Goal: Task Accomplishment & Management: Complete application form

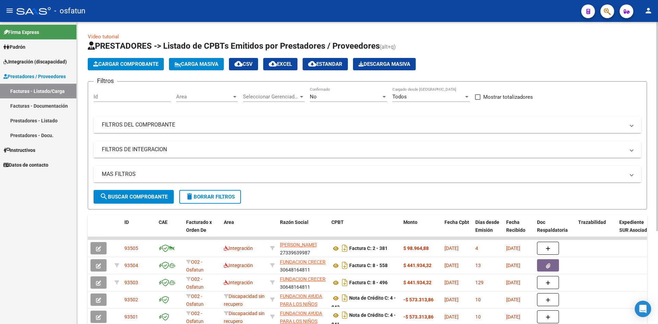
click at [122, 63] on span "Cargar Comprobante" at bounding box center [125, 64] width 65 height 6
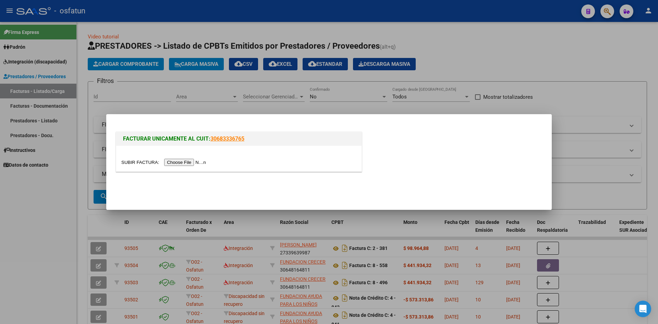
click at [173, 164] on input "file" at bounding box center [164, 162] width 87 height 7
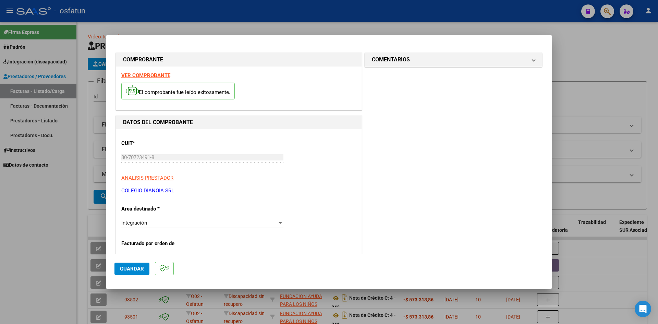
click at [152, 76] on strong "VER COMPROBANTE" at bounding box center [145, 75] width 49 height 6
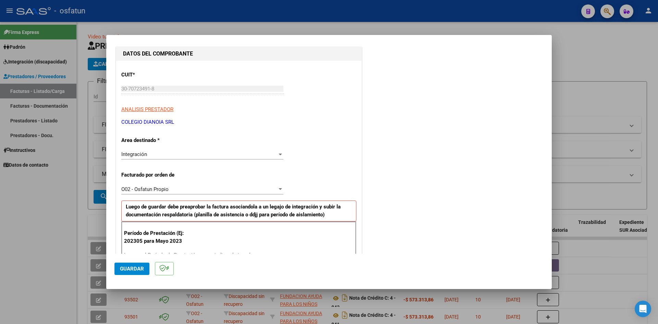
scroll to position [103, 0]
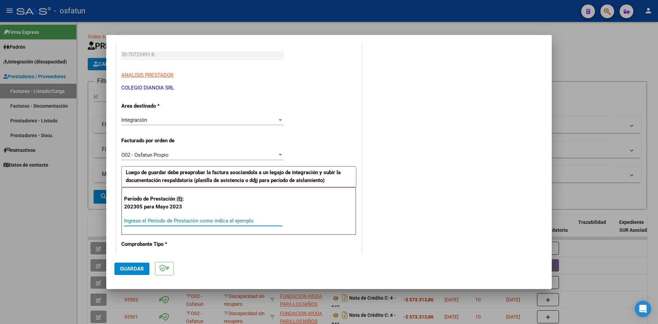
click at [136, 222] on input "Ingrese el Período de Prestación como indica el ejemplo" at bounding box center [203, 220] width 158 height 6
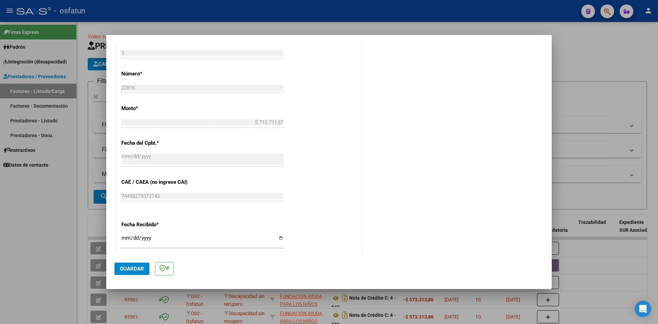
scroll to position [377, 0]
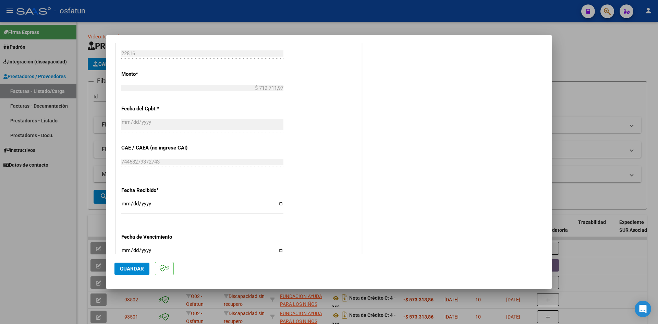
type input "202410"
click at [125, 251] on input "Ingresar la fecha" at bounding box center [202, 252] width 162 height 11
click at [133, 275] on mat-dialog-actions "Guardar" at bounding box center [328, 266] width 429 height 27
click at [126, 267] on span "Guardar" at bounding box center [132, 268] width 24 height 6
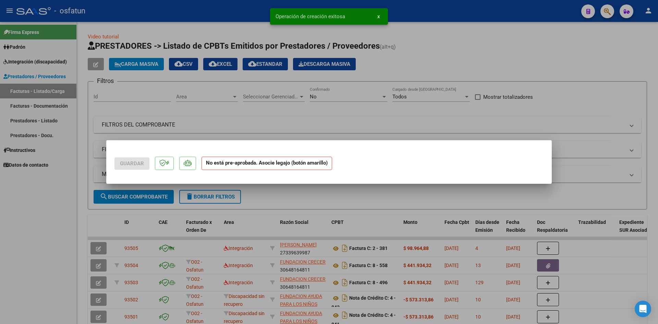
scroll to position [0, 0]
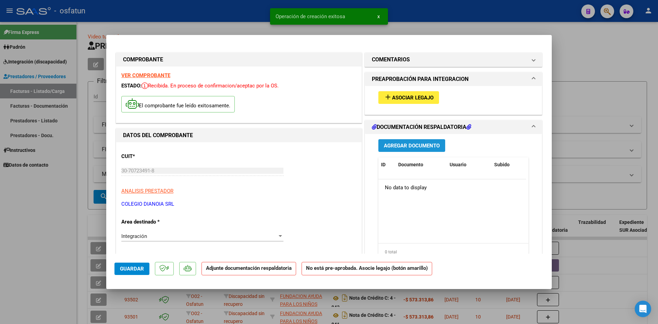
click at [395, 144] on span "Agregar Documento" at bounding box center [412, 145] width 56 height 6
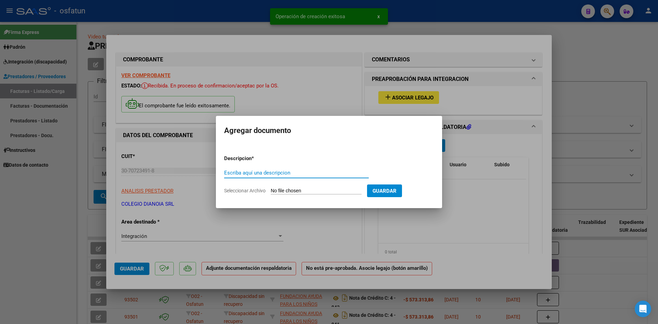
click at [247, 173] on input "Escriba aquí una descripcion" at bounding box center [296, 173] width 145 height 6
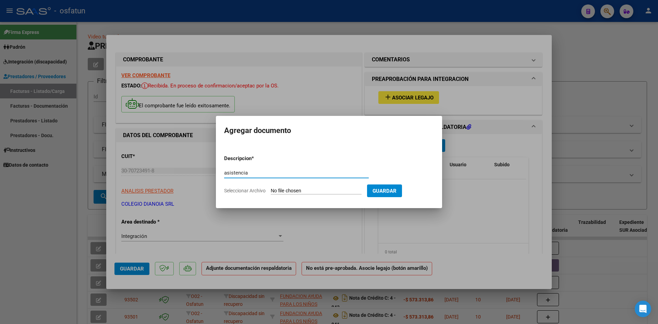
type input "asistencia"
click at [297, 192] on input "Seleccionar Archivo" at bounding box center [316, 191] width 91 height 7
type input "C:\fakepath\[PERSON_NAME] asistencia escuela.pdf"
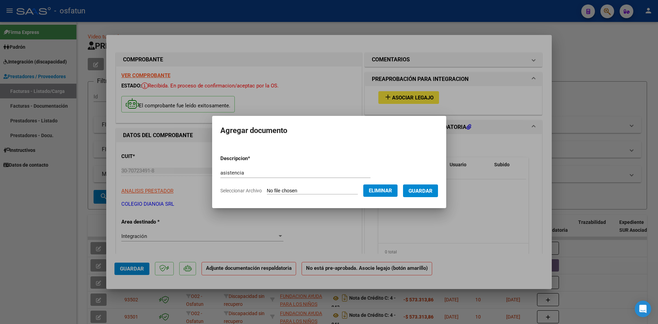
click at [432, 192] on span "Guardar" at bounding box center [420, 191] width 24 height 6
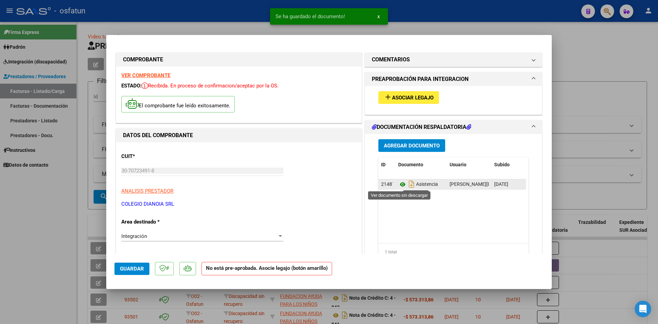
click at [399, 183] on icon at bounding box center [402, 184] width 9 height 8
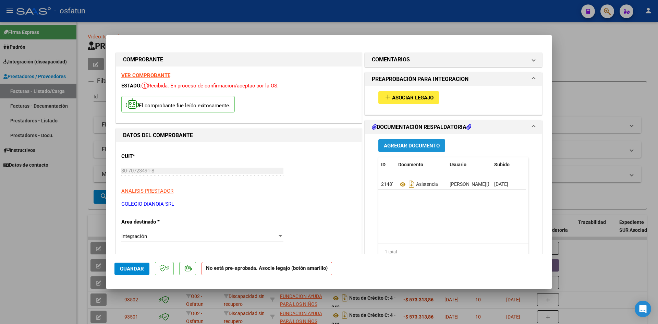
click at [411, 144] on span "Agregar Documento" at bounding box center [412, 145] width 56 height 6
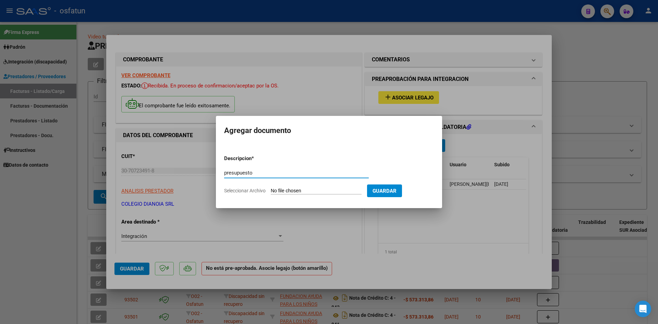
type input "presupuesto"
click at [277, 190] on input "Seleccionar Archivo" at bounding box center [316, 191] width 91 height 7
type input "C:\fakepath\[PERSON_NAME] presupuesto.pdf"
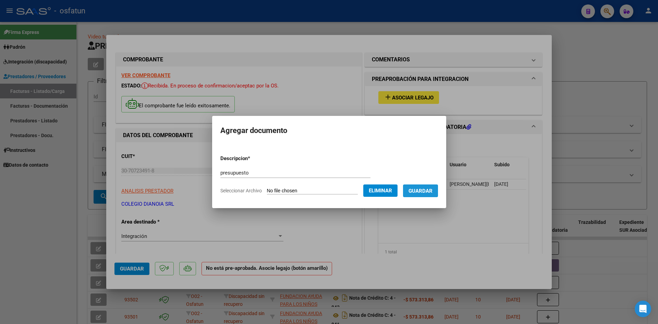
click at [423, 192] on span "Guardar" at bounding box center [420, 191] width 24 height 6
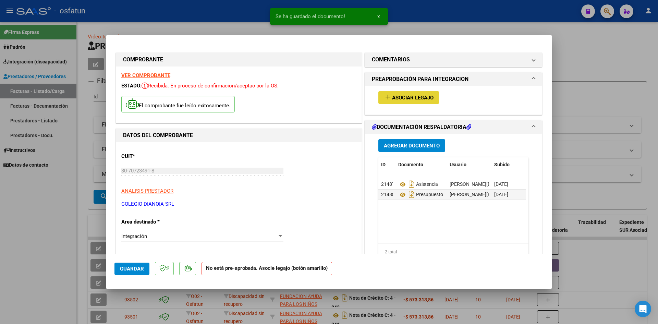
click at [408, 98] on span "Asociar Legajo" at bounding box center [412, 98] width 41 height 6
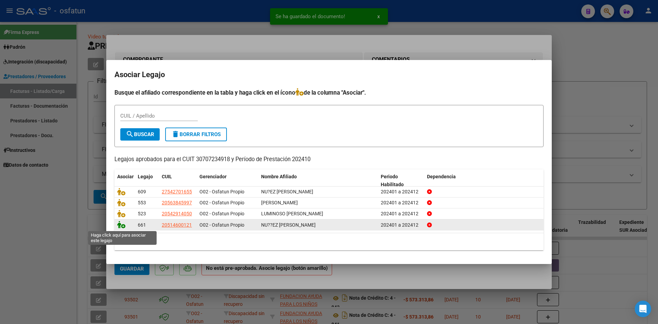
click at [121, 226] on icon at bounding box center [121, 225] width 8 height 8
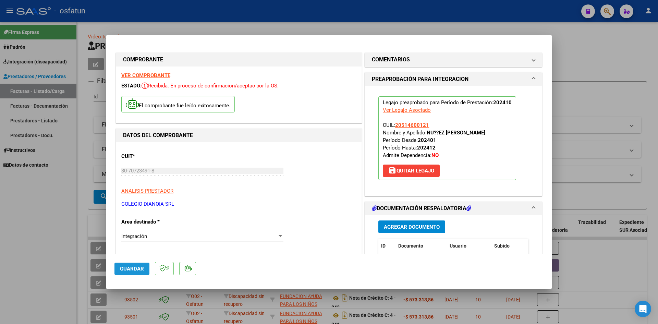
click at [130, 267] on span "Guardar" at bounding box center [132, 268] width 24 height 6
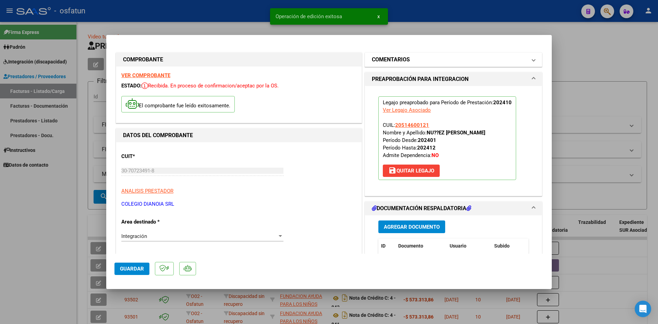
click at [393, 62] on h1 "COMENTARIOS" at bounding box center [391, 59] width 38 height 8
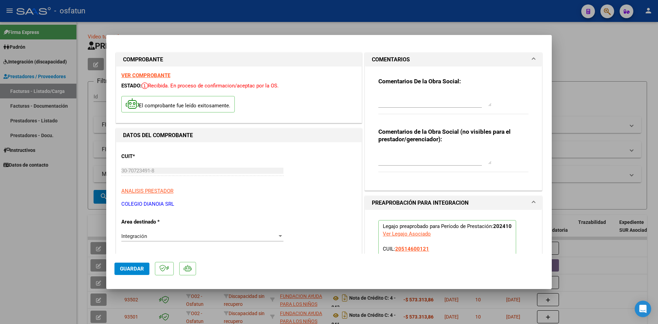
click at [378, 104] on textarea at bounding box center [434, 99] width 113 height 14
type textarea "f"
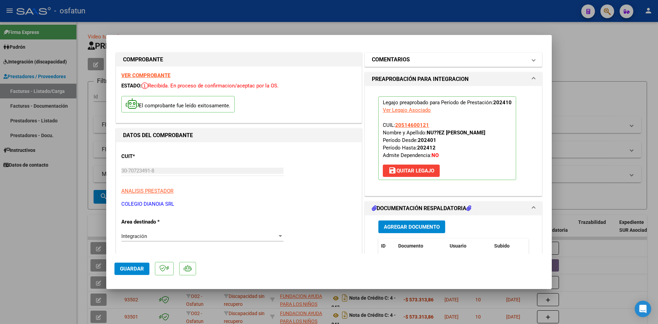
click at [394, 55] on h1 "COMENTARIOS" at bounding box center [391, 59] width 38 height 8
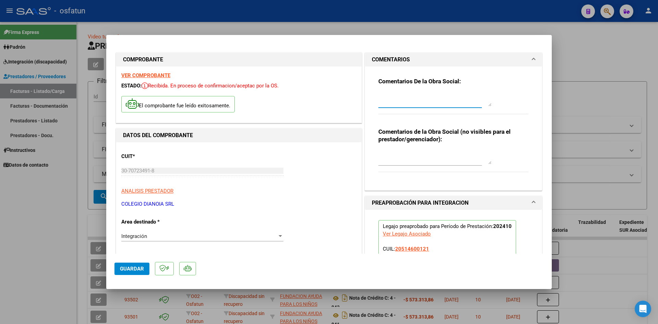
click at [378, 101] on textarea at bounding box center [434, 99] width 113 height 14
type textarea "ajuste correspondiente al año pasado"
click at [129, 270] on span "Guardar" at bounding box center [132, 268] width 24 height 6
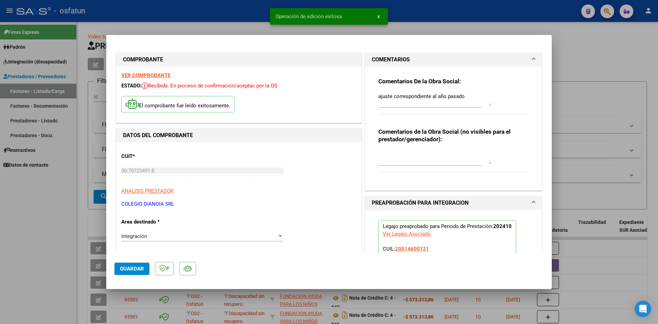
click at [593, 46] on div at bounding box center [329, 162] width 658 height 324
type input "$ 0,00"
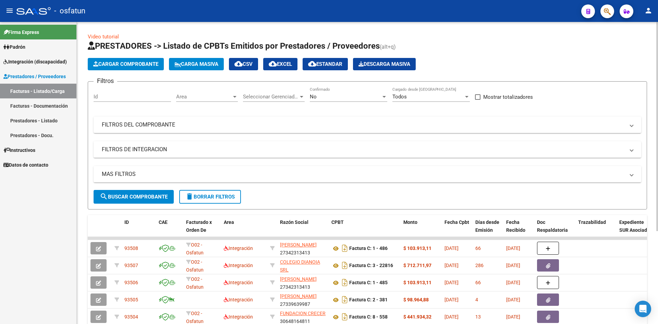
click at [142, 67] on span "Cargar Comprobante" at bounding box center [125, 64] width 65 height 6
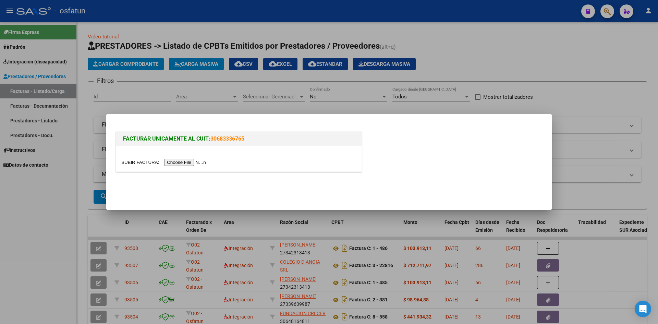
click at [175, 161] on input "file" at bounding box center [164, 162] width 87 height 7
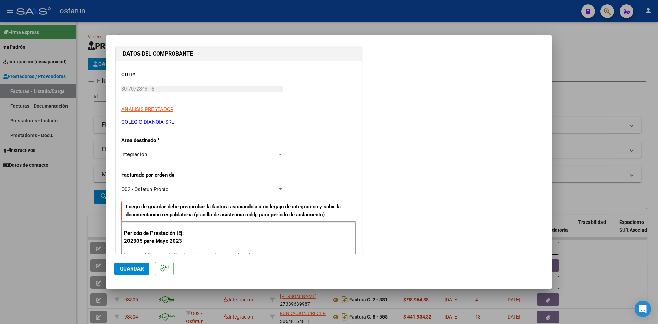
scroll to position [137, 0]
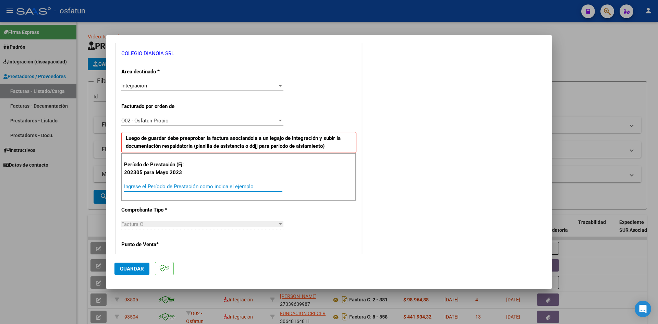
click at [138, 186] on input "Ingrese el Período de Prestación como indica el ejemplo" at bounding box center [203, 186] width 158 height 6
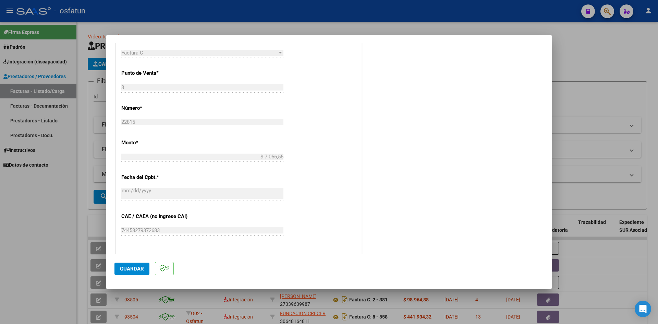
scroll to position [466, 0]
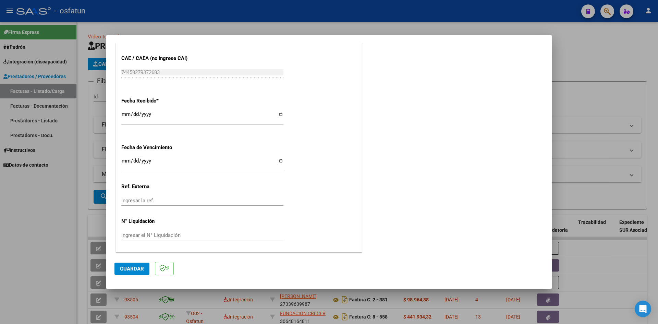
type input "202409"
click at [132, 270] on span "Guardar" at bounding box center [132, 268] width 24 height 6
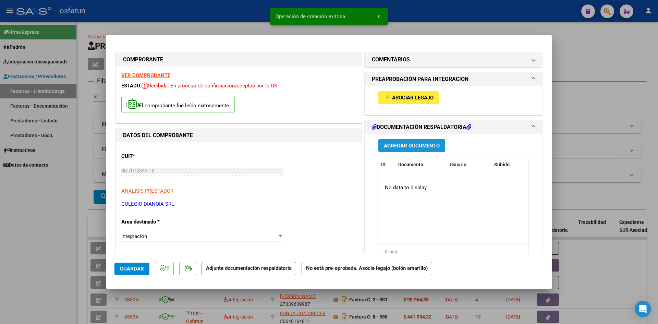
click at [415, 146] on span "Agregar Documento" at bounding box center [412, 145] width 56 height 6
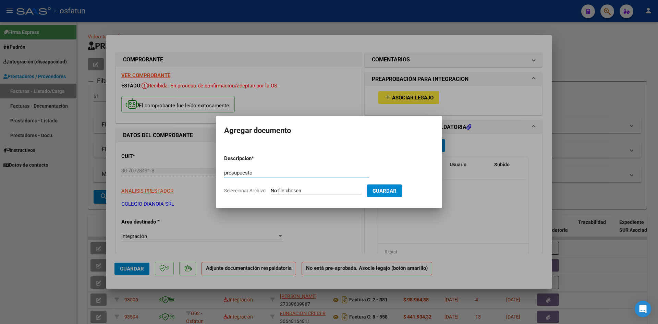
type input "presupuesto"
click at [287, 192] on input "Seleccionar Archivo" at bounding box center [316, 191] width 91 height 7
type input "C:\fakepath\[PERSON_NAME] presupuesto.pdf"
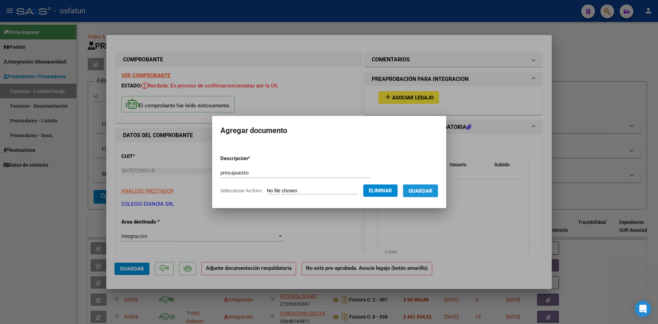
click at [429, 194] on button "Guardar" at bounding box center [420, 190] width 35 height 13
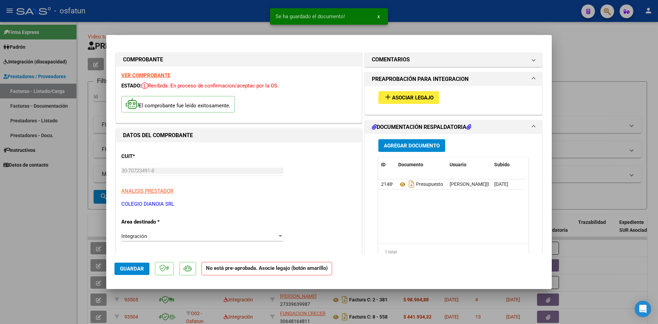
click at [422, 79] on h1 "PREAPROBACIÓN PARA INTEGRACION" at bounding box center [420, 79] width 97 height 8
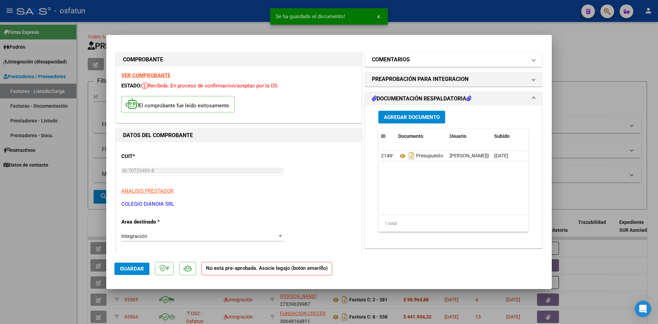
click at [398, 59] on h1 "COMENTARIOS" at bounding box center [391, 59] width 38 height 8
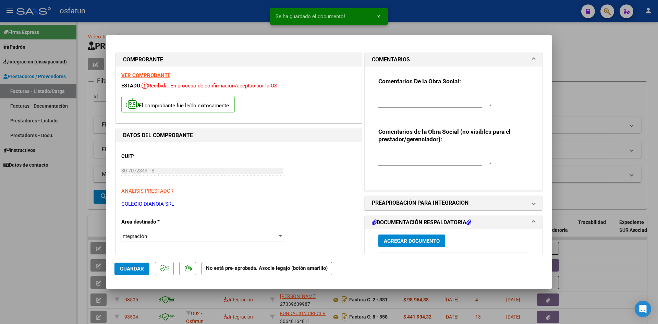
click at [379, 100] on textarea at bounding box center [434, 99] width 113 height 14
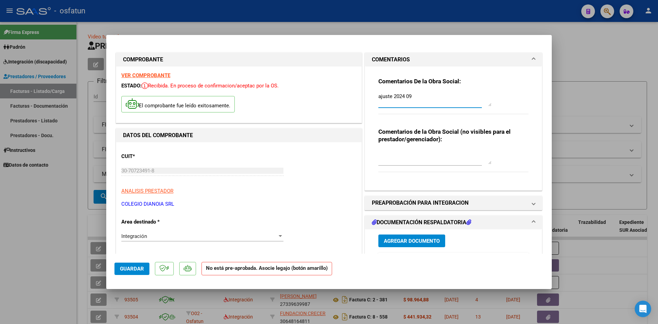
type textarea "ajuste 2024 09"
click at [385, 266] on mat-dialog-actions "Guardar No está pre-aprobada. Asocie legajo (botón amarillo)" at bounding box center [328, 266] width 429 height 27
click at [399, 239] on span "Agregar Documento" at bounding box center [412, 241] width 56 height 6
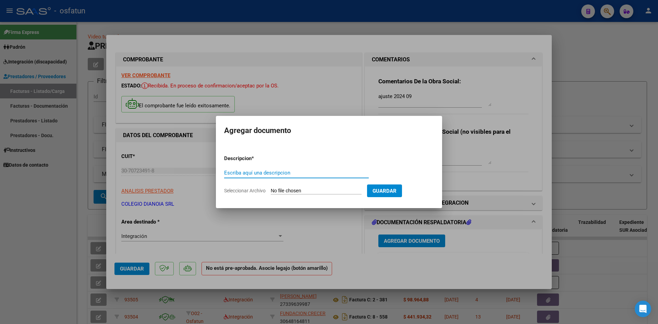
click at [396, 193] on span "Guardar" at bounding box center [384, 191] width 24 height 6
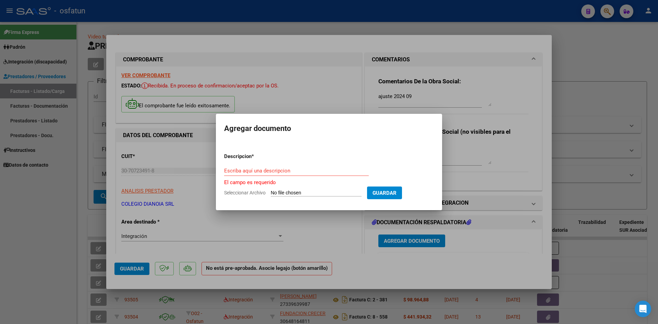
drag, startPoint x: 350, startPoint y: 267, endPoint x: 347, endPoint y: 229, distance: 37.8
click at [350, 260] on div at bounding box center [329, 162] width 658 height 324
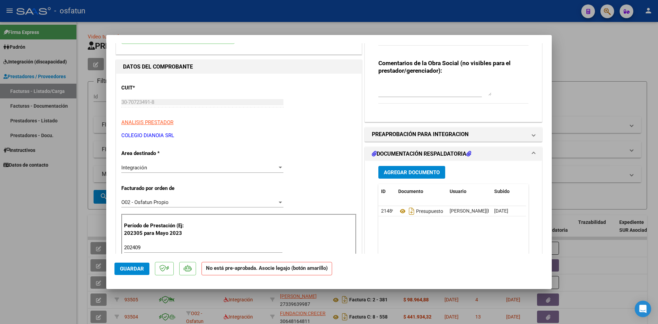
scroll to position [34, 0]
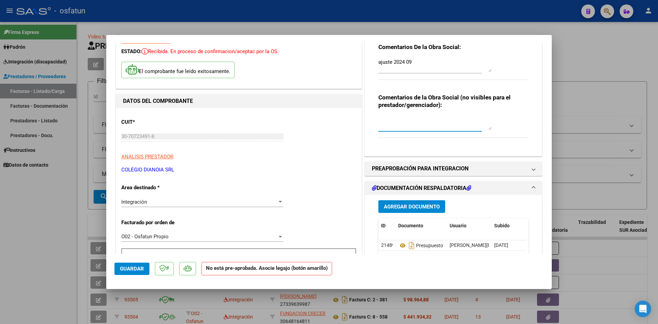
click at [415, 116] on textarea at bounding box center [434, 123] width 113 height 14
click at [496, 57] on div "Comentarios De la Obra Social: ajuste 2024 09" at bounding box center [453, 65] width 150 height 44
click at [451, 71] on textarea "ajuste 2024 09" at bounding box center [434, 65] width 113 height 14
click at [438, 147] on div "Comentarios De la Obra Social: ajuste 2024 09 Comentarios de la Obra Social (no…" at bounding box center [453, 91] width 160 height 118
click at [453, 168] on h1 "PREAPROBACIÓN PARA INTEGRACION" at bounding box center [420, 168] width 97 height 8
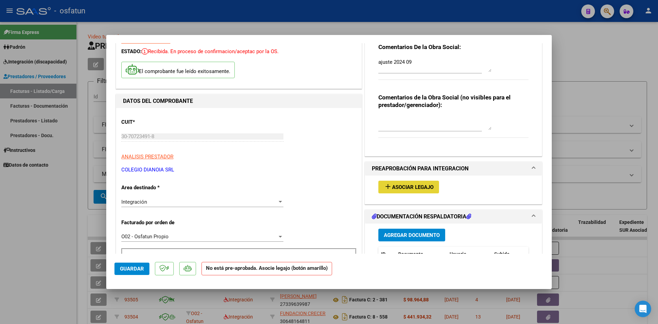
click at [413, 187] on span "Asociar Legajo" at bounding box center [412, 187] width 41 height 6
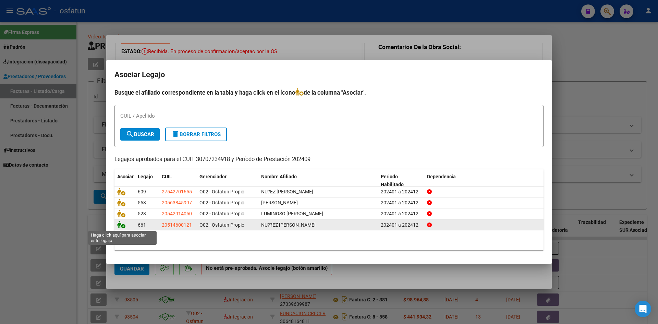
click at [122, 224] on icon at bounding box center [121, 225] width 8 height 8
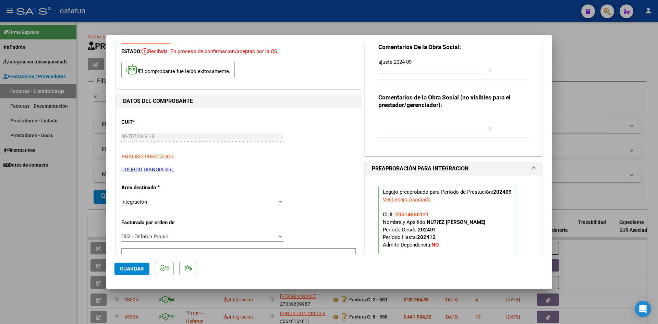
click at [132, 268] on span "Guardar" at bounding box center [132, 268] width 24 height 6
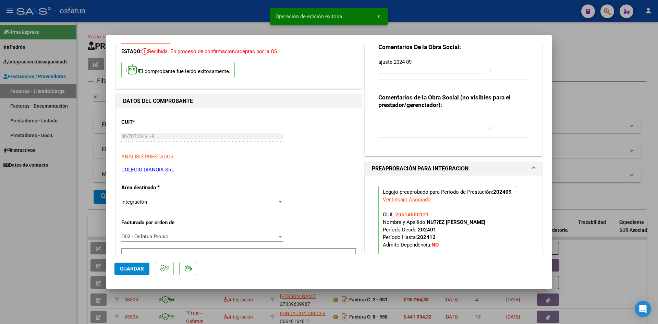
click at [329, 16] on span "Operación de edición exitosa" at bounding box center [308, 16] width 66 height 7
click at [295, 15] on span "Operación de edición exitosa" at bounding box center [308, 16] width 66 height 7
click at [598, 43] on div at bounding box center [329, 162] width 658 height 324
type input "$ 0,00"
